Goal: Obtain resource: Download file/media

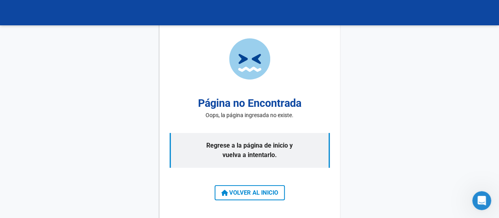
click at [269, 192] on span "VOLVER AL INICIO" at bounding box center [249, 192] width 57 height 7
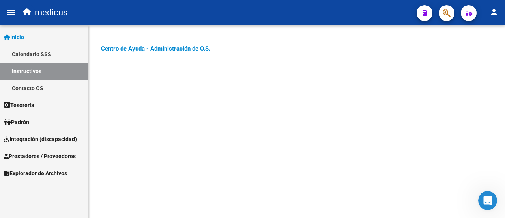
click at [37, 135] on span "Integración (discapacidad)" at bounding box center [40, 139] width 73 height 9
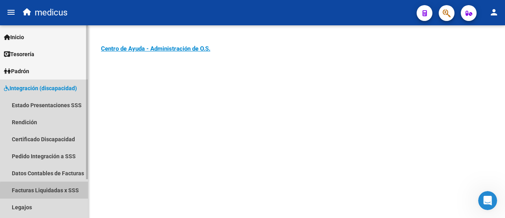
click at [54, 191] on link "Facturas Liquidadas x SSS" at bounding box center [44, 189] width 88 height 17
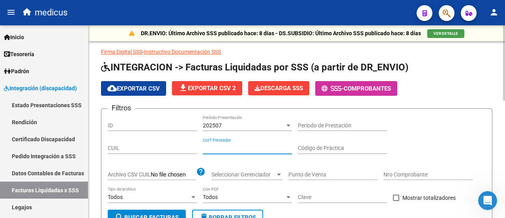
click at [240, 146] on input "CUIT Prestador" at bounding box center [247, 148] width 89 height 7
paste input "27-06174400-8"
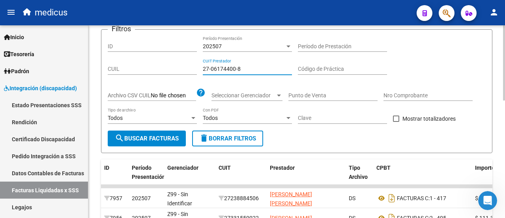
type input "27-06174400-8"
click at [159, 132] on button "search Buscar Facturas" at bounding box center [147, 138] width 78 height 16
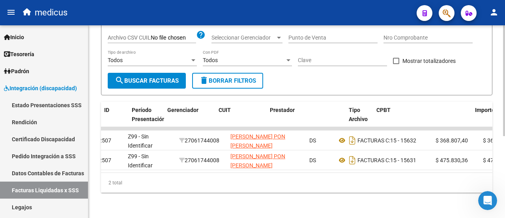
scroll to position [0, 0]
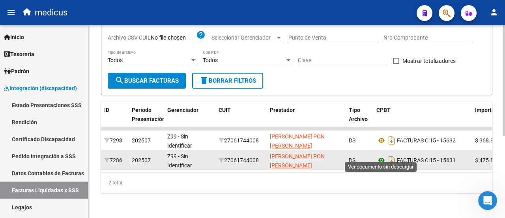
click at [383, 155] on icon at bounding box center [382, 159] width 10 height 9
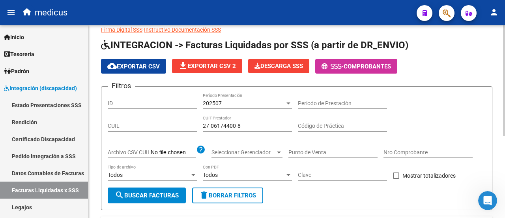
scroll to position [39, 0]
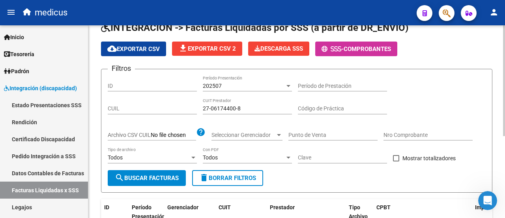
click at [249, 177] on span "delete Borrar Filtros" at bounding box center [227, 177] width 57 height 7
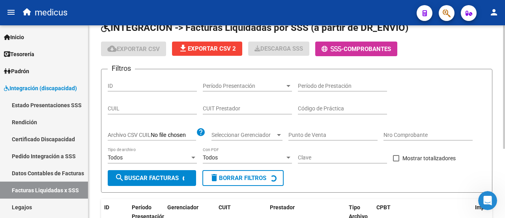
click at [244, 105] on input "CUIT Prestador" at bounding box center [247, 108] width 89 height 7
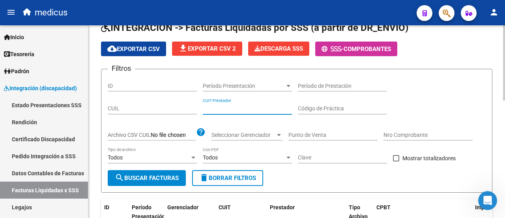
paste input "27-41334008-5"
type input "27-41334008-5"
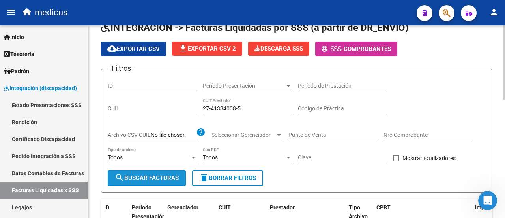
click at [148, 173] on button "search Buscar Facturas" at bounding box center [147, 178] width 78 height 16
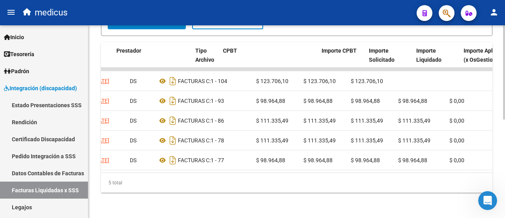
scroll to position [0, 0]
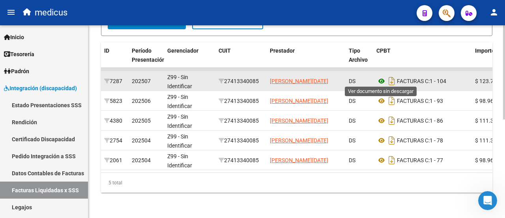
click at [384, 79] on icon at bounding box center [382, 80] width 10 height 9
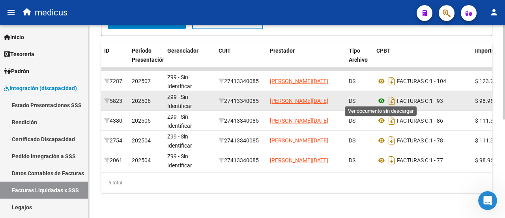
click at [380, 98] on icon at bounding box center [382, 100] width 10 height 9
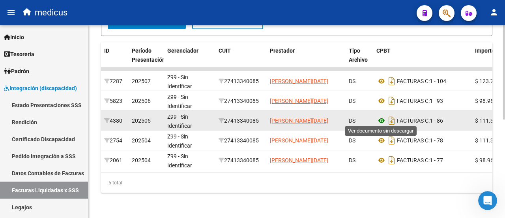
click at [380, 119] on icon at bounding box center [382, 120] width 10 height 9
click at [380, 117] on icon at bounding box center [382, 120] width 10 height 9
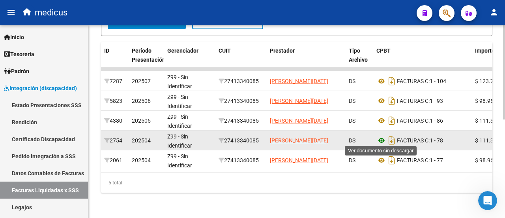
click at [383, 138] on icon at bounding box center [382, 139] width 10 height 9
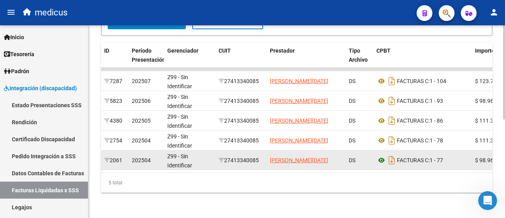
click at [383, 159] on icon at bounding box center [382, 159] width 10 height 9
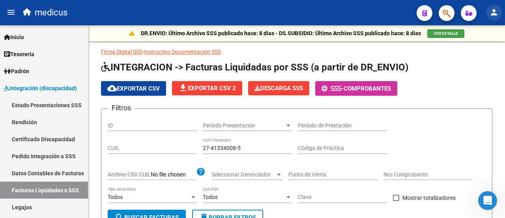
click at [493, 13] on mat-icon "person" at bounding box center [494, 12] width 9 height 9
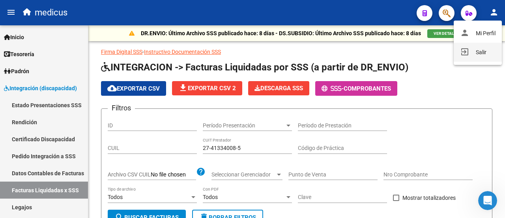
click at [470, 54] on button "exit_to_app Salir" at bounding box center [478, 52] width 48 height 19
